Goal: Find specific page/section: Find specific page/section

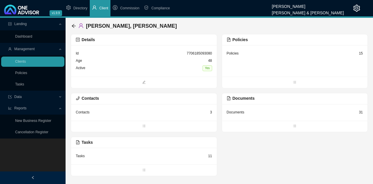
click at [101, 9] on span "Client" at bounding box center [103, 8] width 9 height 4
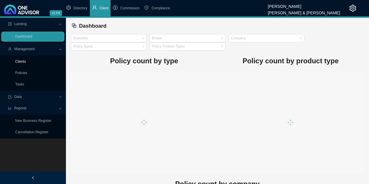
click at [22, 60] on link "Clients" at bounding box center [20, 61] width 11 height 4
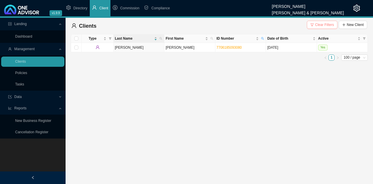
click at [327, 24] on span "Clear Filters" at bounding box center [324, 25] width 19 height 6
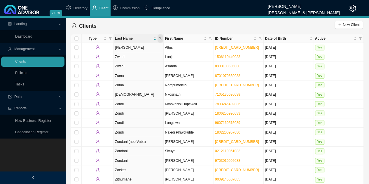
click at [162, 38] on span at bounding box center [159, 38] width 5 height 8
type input "armour"
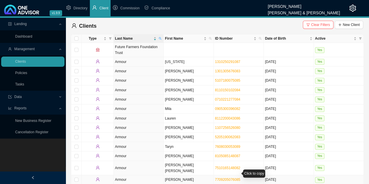
click at [224, 178] on link "7709205076085" at bounding box center [227, 180] width 25 height 4
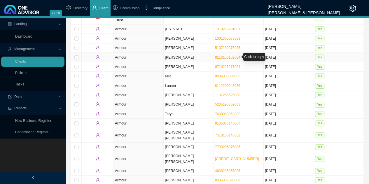
click at [220, 55] on link "8110150102084" at bounding box center [227, 57] width 25 height 4
click at [228, 93] on link "1107256526080" at bounding box center [227, 95] width 25 height 4
click at [224, 75] on link "0905300396082" at bounding box center [227, 76] width 25 height 4
click at [230, 65] on link "0710221277084" at bounding box center [227, 67] width 25 height 4
